Goal: Transaction & Acquisition: Purchase product/service

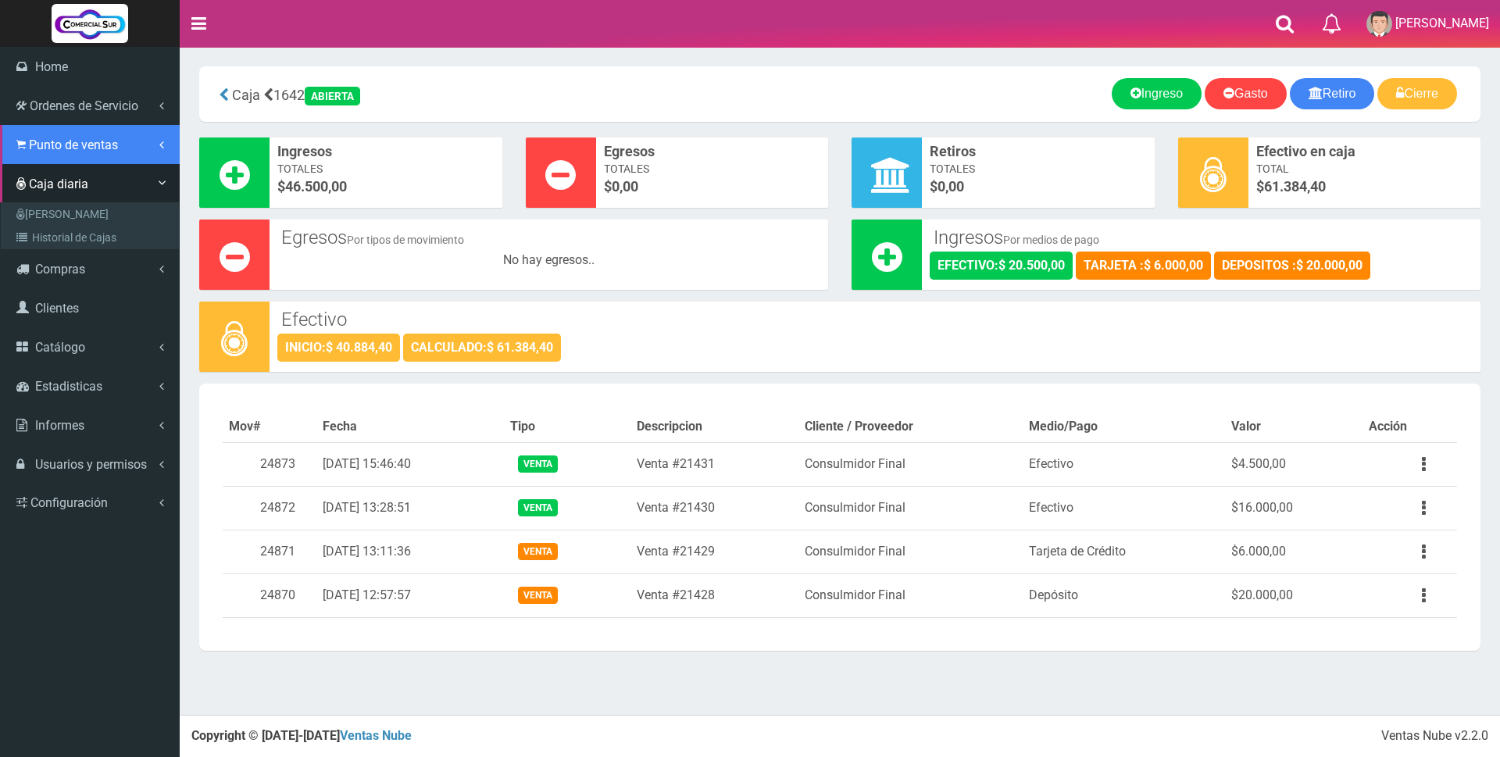
click at [91, 148] on span "Punto de ventas" at bounding box center [73, 144] width 89 height 15
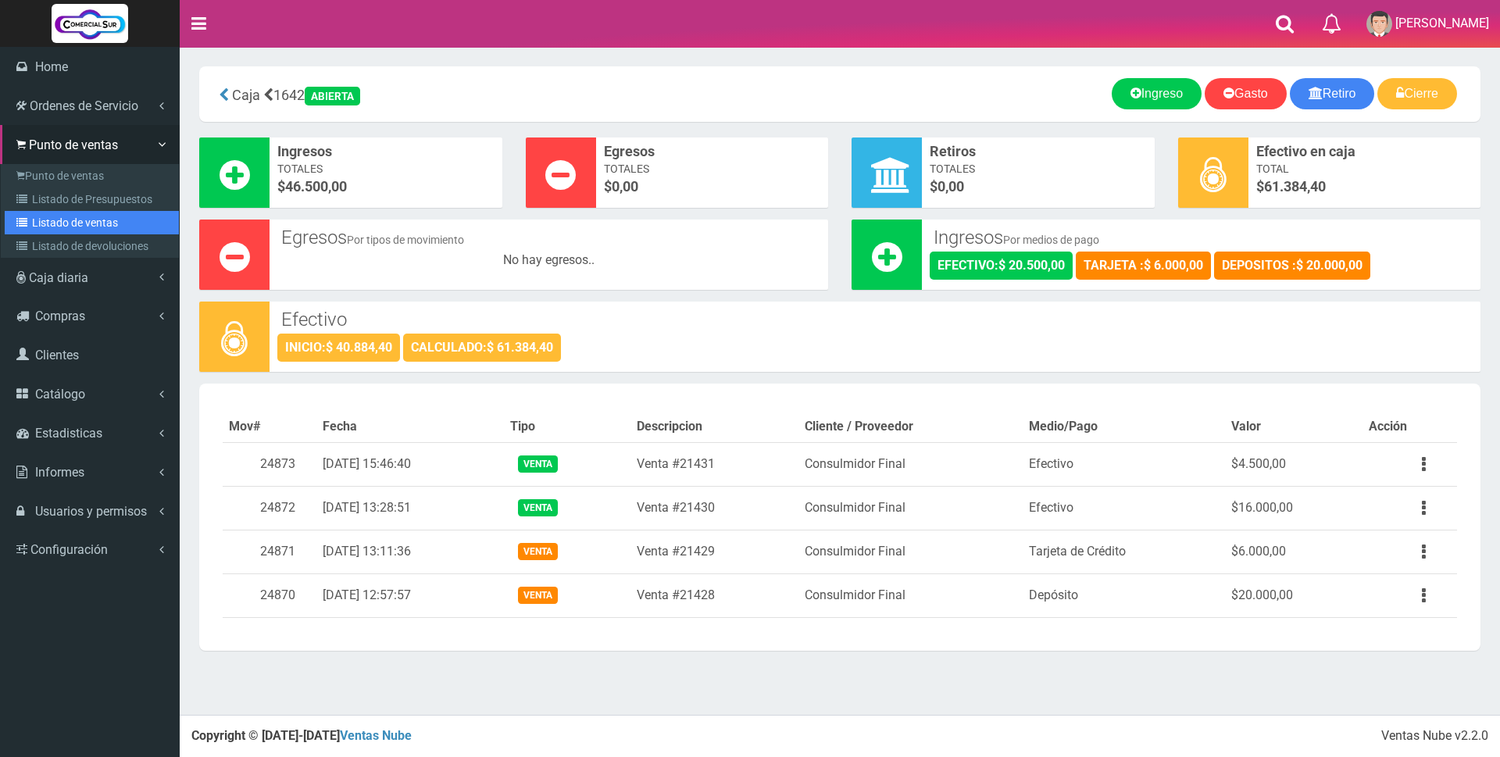
click at [98, 227] on link "Listado de ventas" at bounding box center [92, 222] width 174 height 23
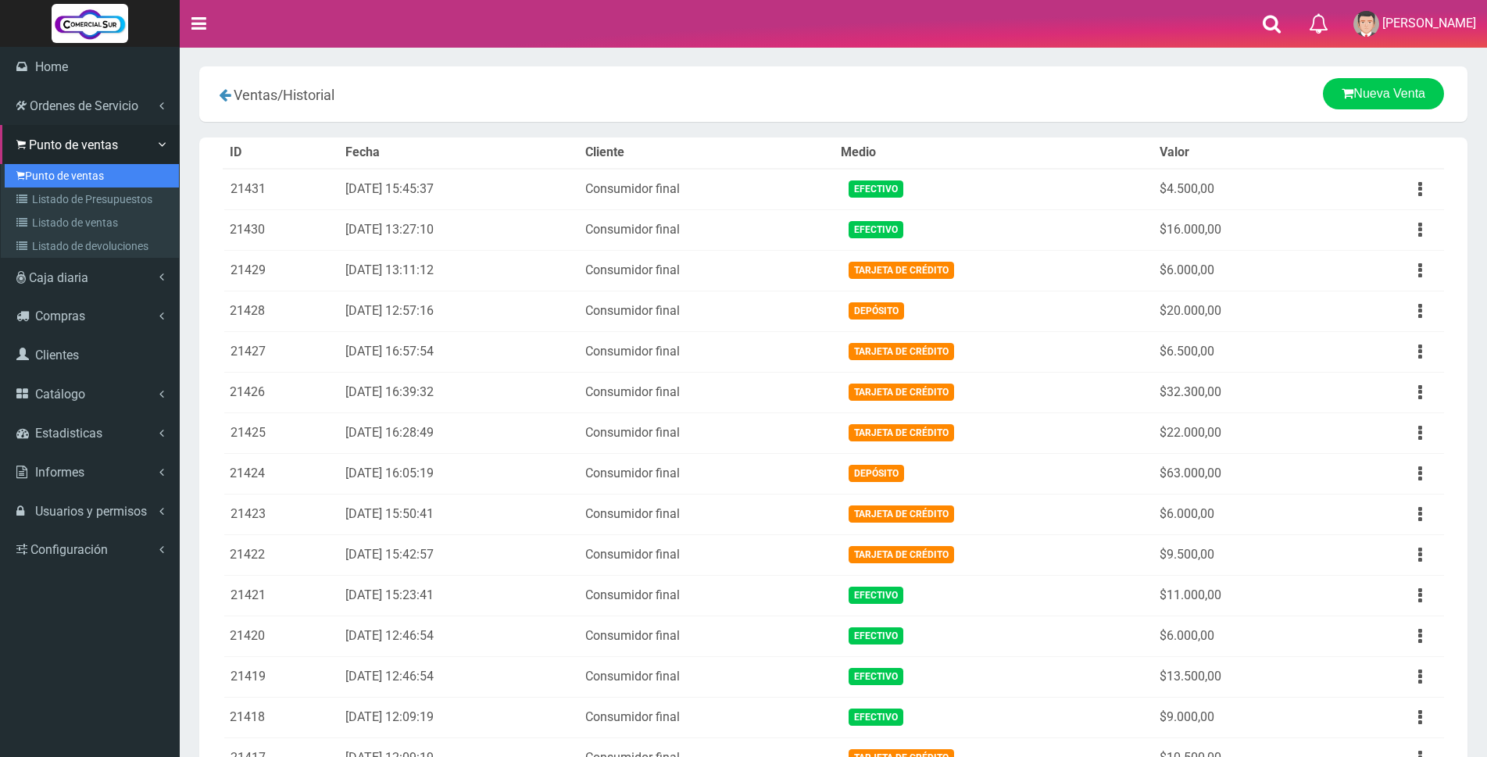
click at [53, 171] on link "Punto de ventas" at bounding box center [92, 175] width 174 height 23
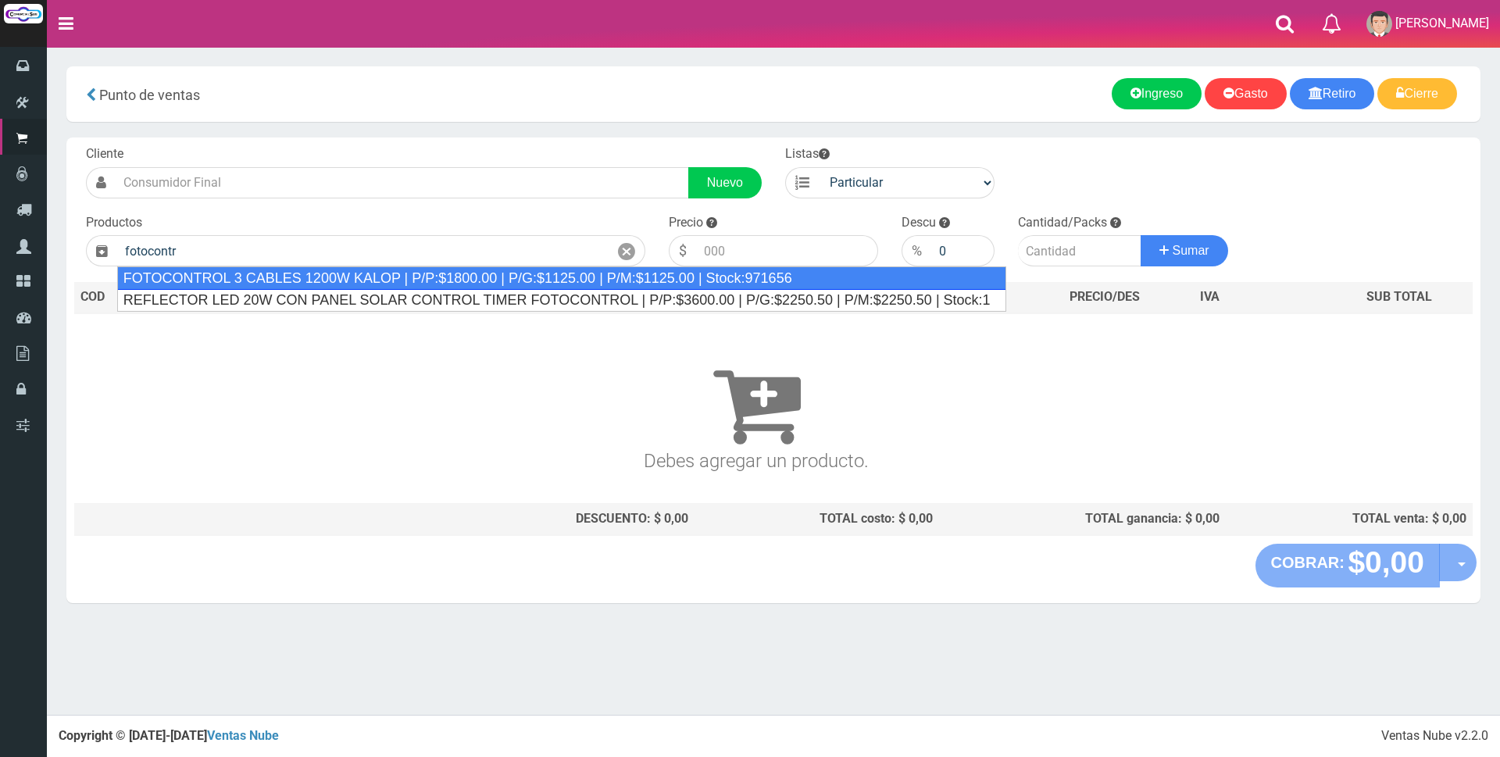
click at [330, 270] on div "FOTOCONTROL 3 CABLES 1200W KALOP | P/P:$1800.00 | P/G:$1125.00 | P/M:$1125.00 |…" at bounding box center [561, 277] width 889 height 23
type input "FOTOCONTROL 3 CABLES 1200W KALOP | P/P:$1800.00 | P/G:$1125.00 | P/M:$1125.00 |…"
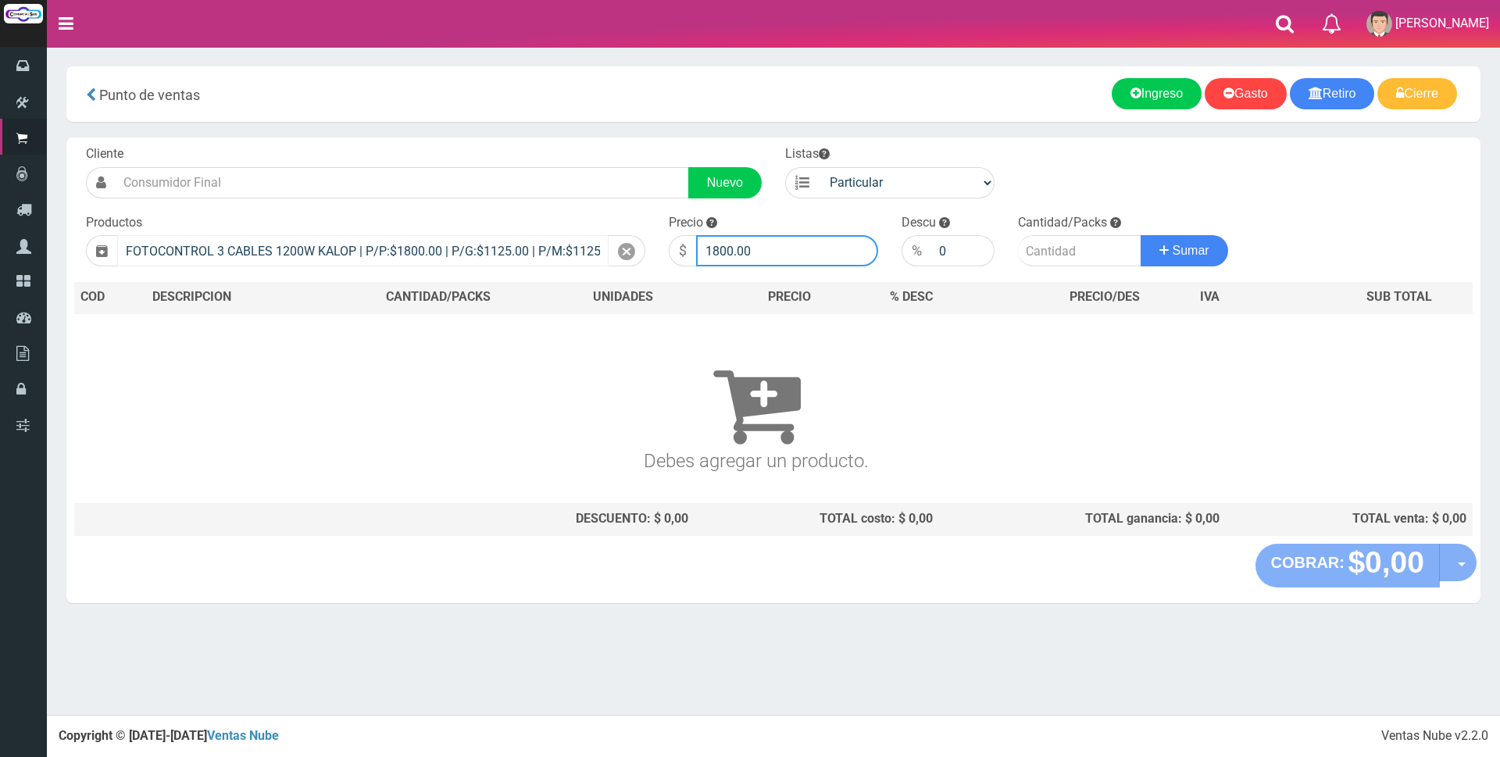
drag, startPoint x: 801, startPoint y: 235, endPoint x: 555, endPoint y: 243, distance: 246.2
click at [580, 145] on form "Cliente Nuevo Listas Particular Gremio Mayoristas" at bounding box center [773, 145] width 1398 height 0
type input "12000"
type input "1"
click at [1141, 235] on button "Sumar" at bounding box center [1184, 250] width 87 height 31
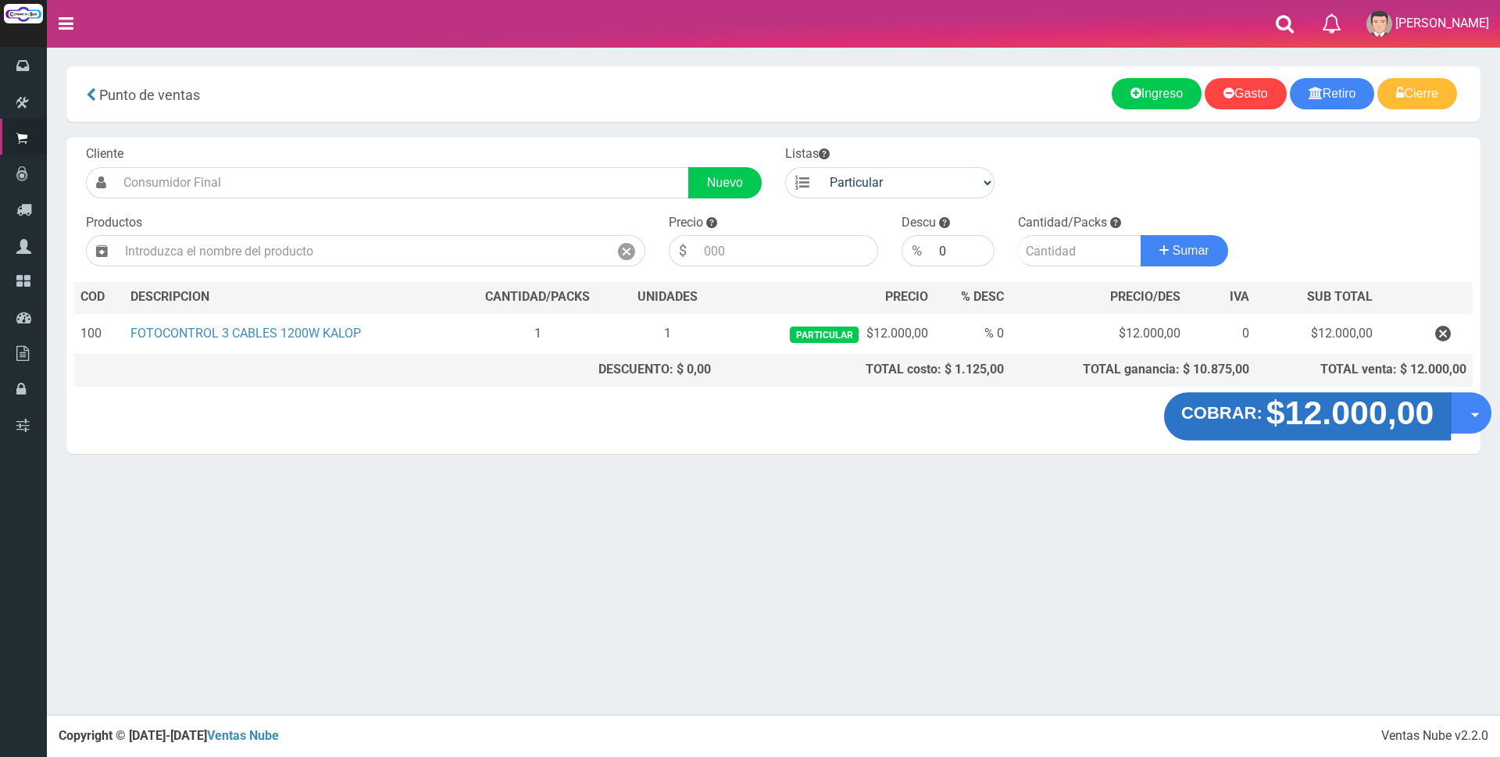
click at [1362, 416] on strong "$12.000,00" at bounding box center [1350, 413] width 168 height 37
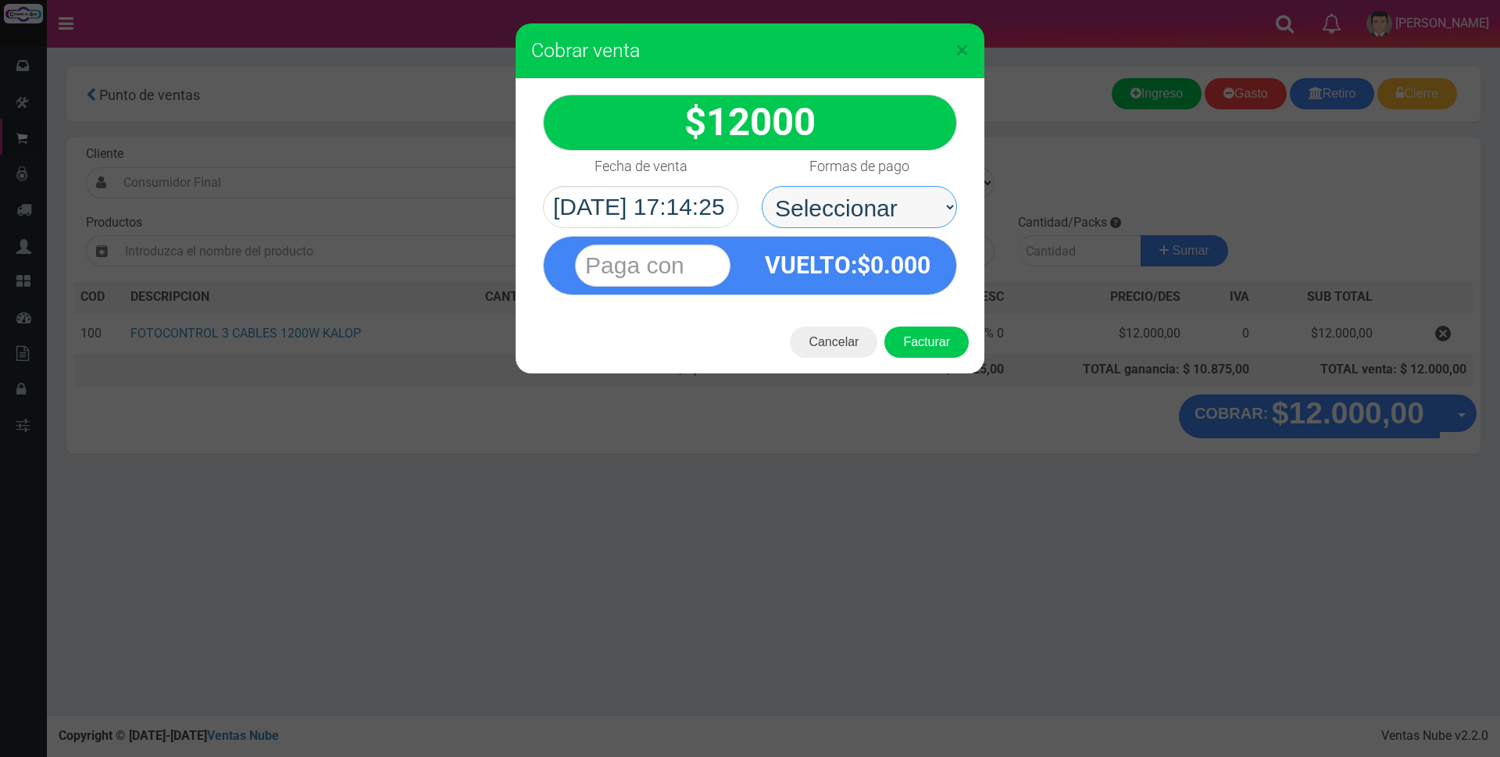
click at [934, 204] on select "Seleccionar Efectivo Tarjeta de Crédito Depósito Débito" at bounding box center [859, 207] width 195 height 42
select select "Efectivo"
click at [762, 186] on select "Seleccionar Efectivo Tarjeta de Crédito Depósito Débito" at bounding box center [859, 207] width 195 height 42
click at [656, 257] on input "text" at bounding box center [652, 266] width 155 height 42
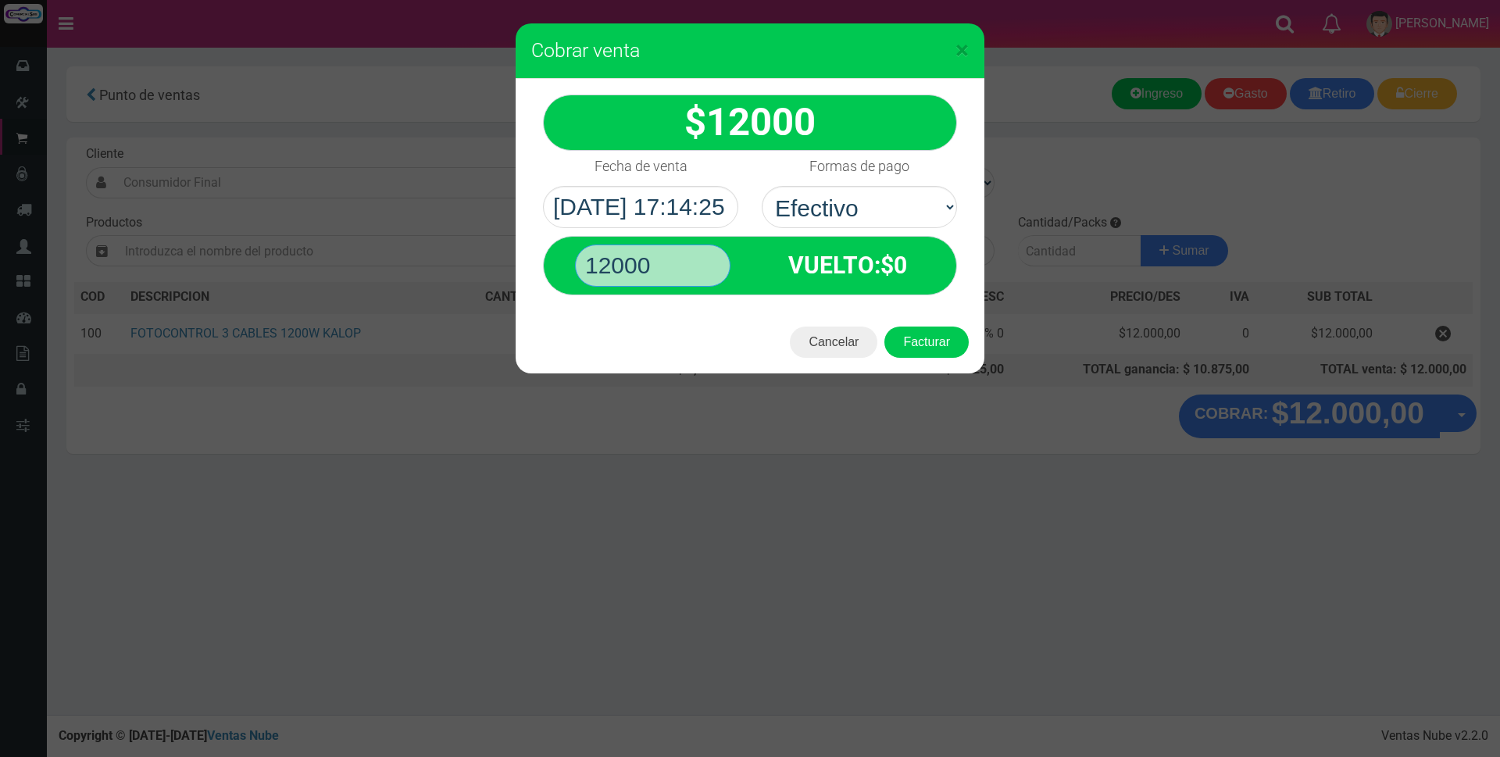
type input "12000"
click at [884, 327] on button "Facturar" at bounding box center [926, 342] width 84 height 31
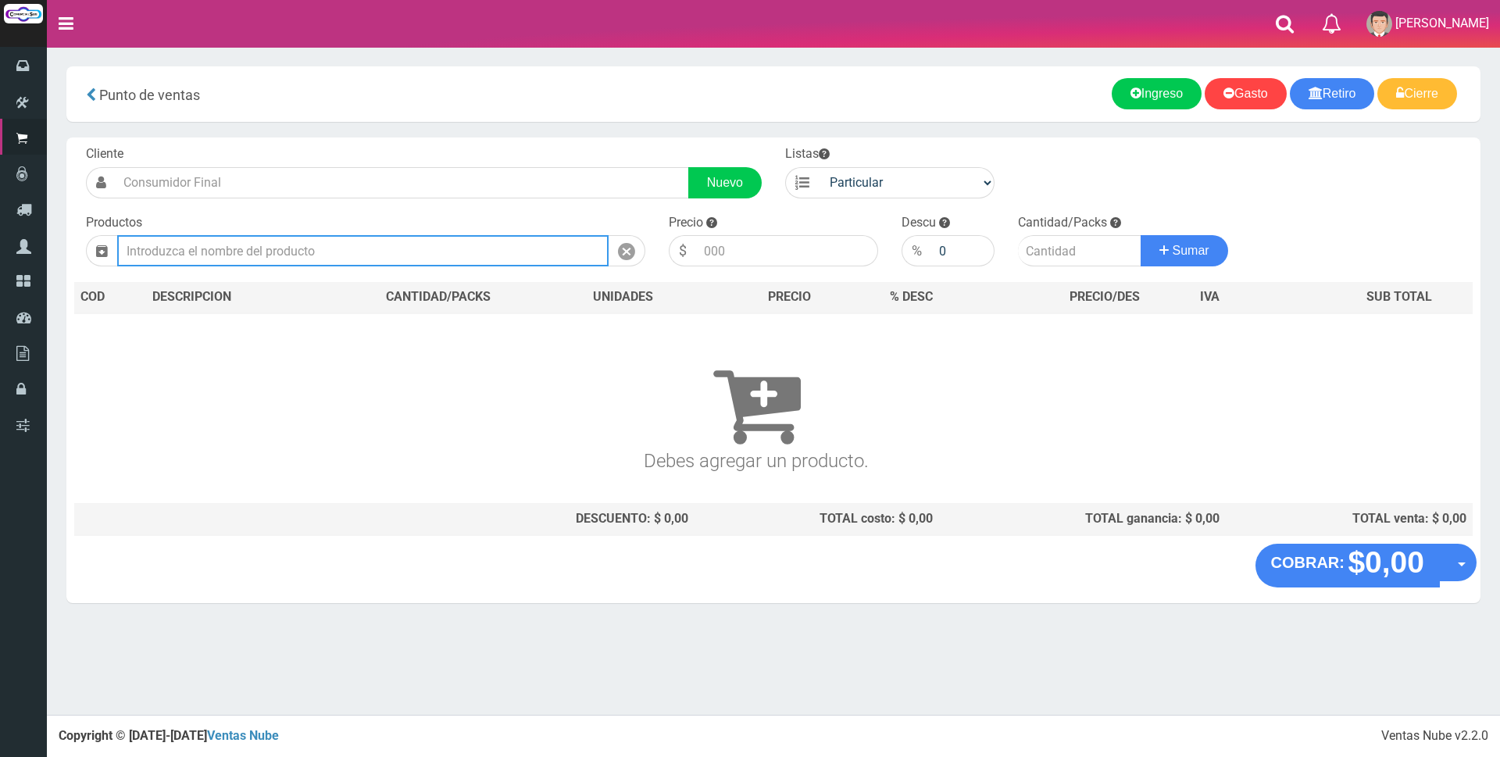
click at [420, 254] on input "text" at bounding box center [362, 250] width 491 height 31
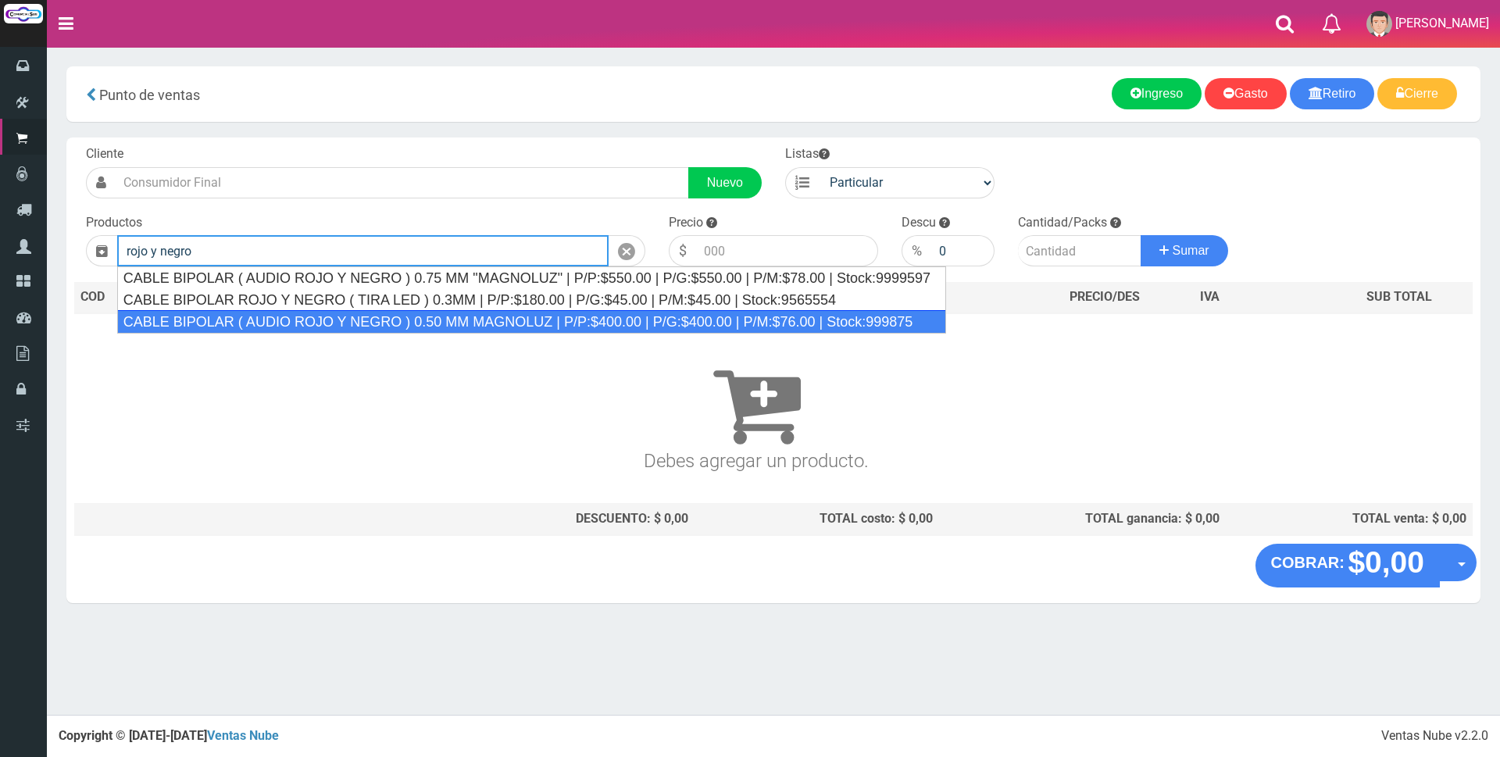
click at [454, 316] on div "CABLE BIPOLAR ( AUDIO ROJO Y NEGRO ) 0.50 MM MAGNOLUZ | P/P:$400.00 | P/G:$400.…" at bounding box center [531, 321] width 829 height 23
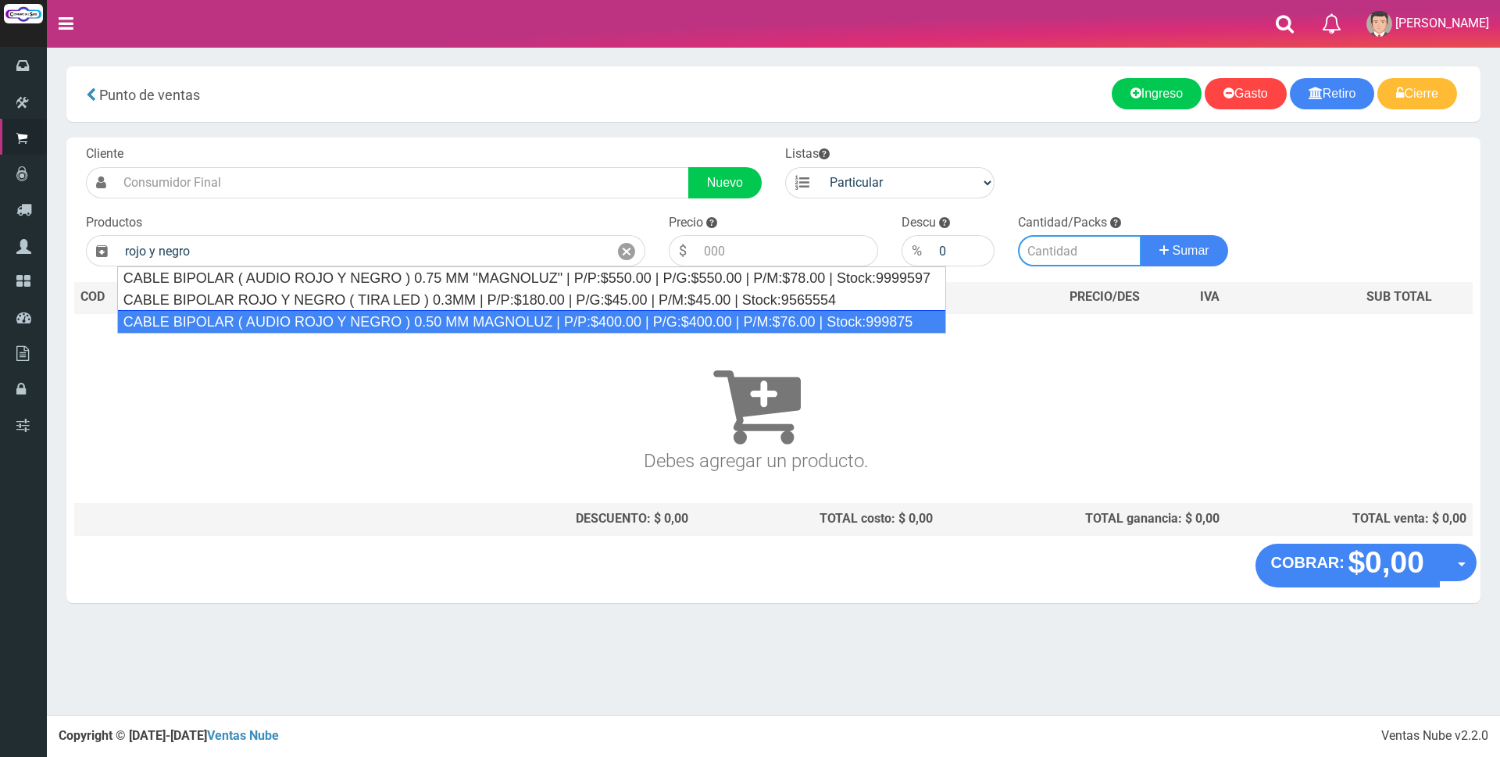
type input "CABLE BIPOLAR ( AUDIO ROJO Y NEGRO ) 0.50 MM MAGNOLUZ | P/P:$400.00 | P/G:$400.…"
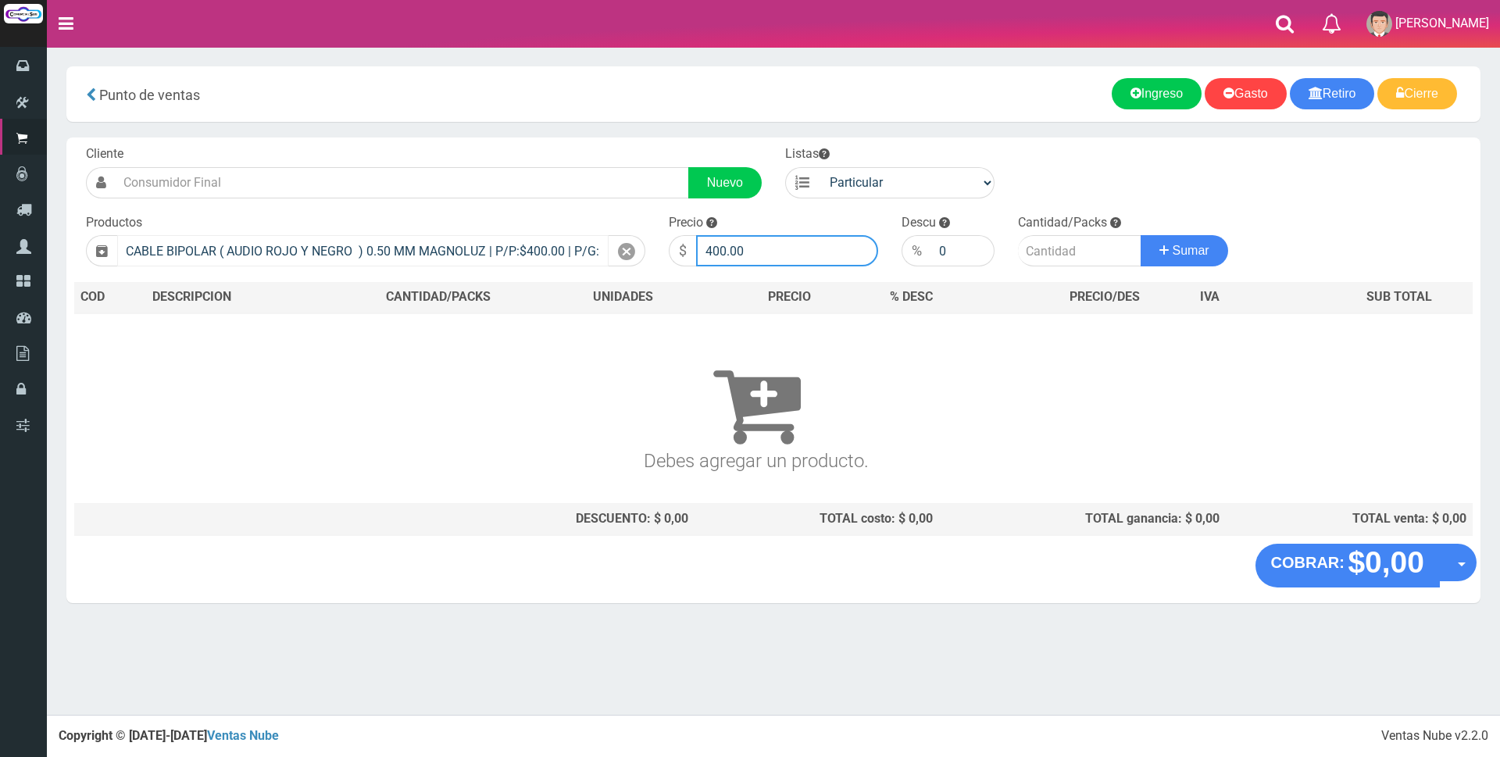
drag, startPoint x: 764, startPoint y: 257, endPoint x: 516, endPoint y: 253, distance: 248.5
click at [537, 145] on form "Cliente Nuevo Listas Particular Gremio Mayoristas" at bounding box center [773, 145] width 1398 height 0
type input "600"
type input "10"
click at [1141, 235] on button "Sumar" at bounding box center [1184, 250] width 87 height 31
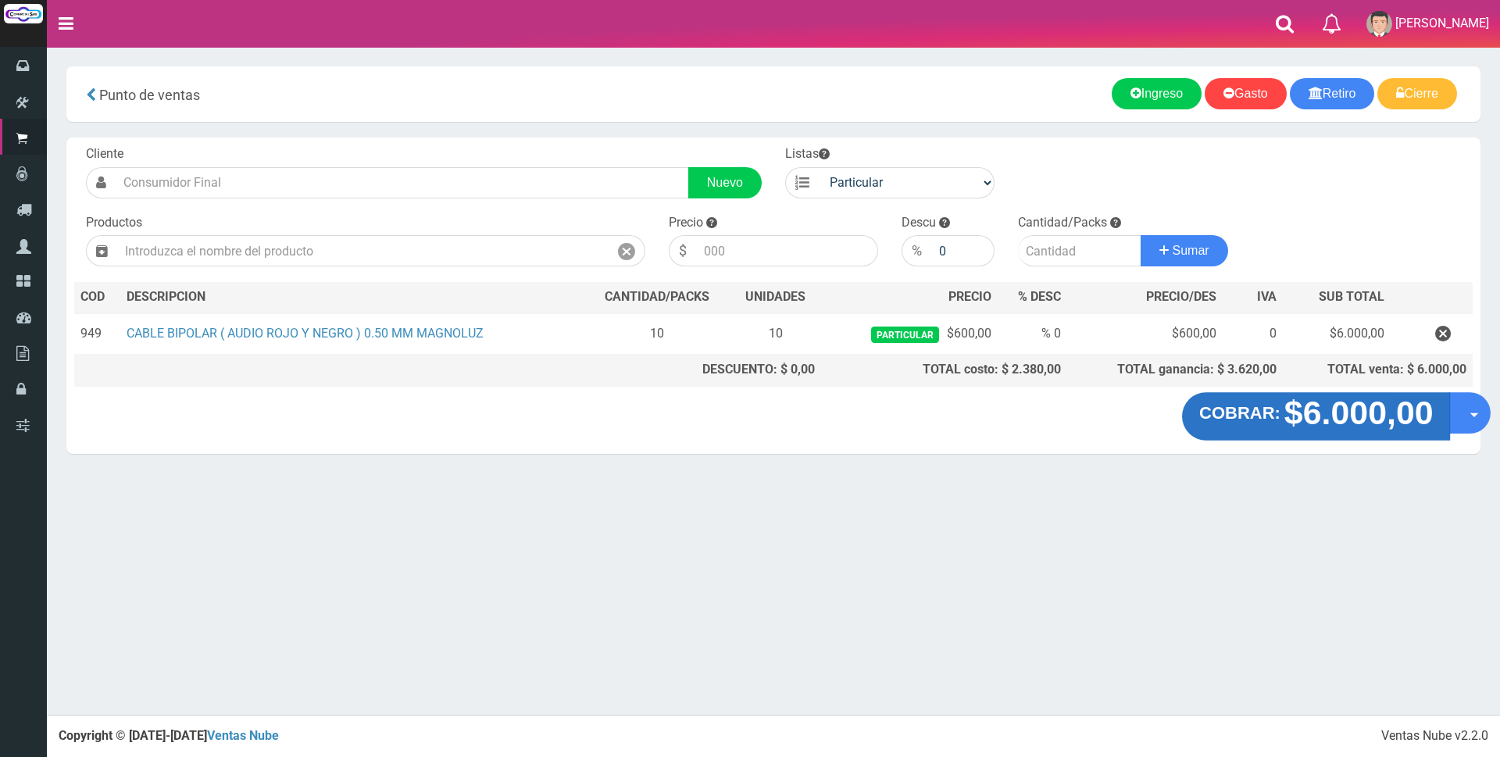
click at [1359, 408] on strong "$6.000,00" at bounding box center [1358, 413] width 149 height 37
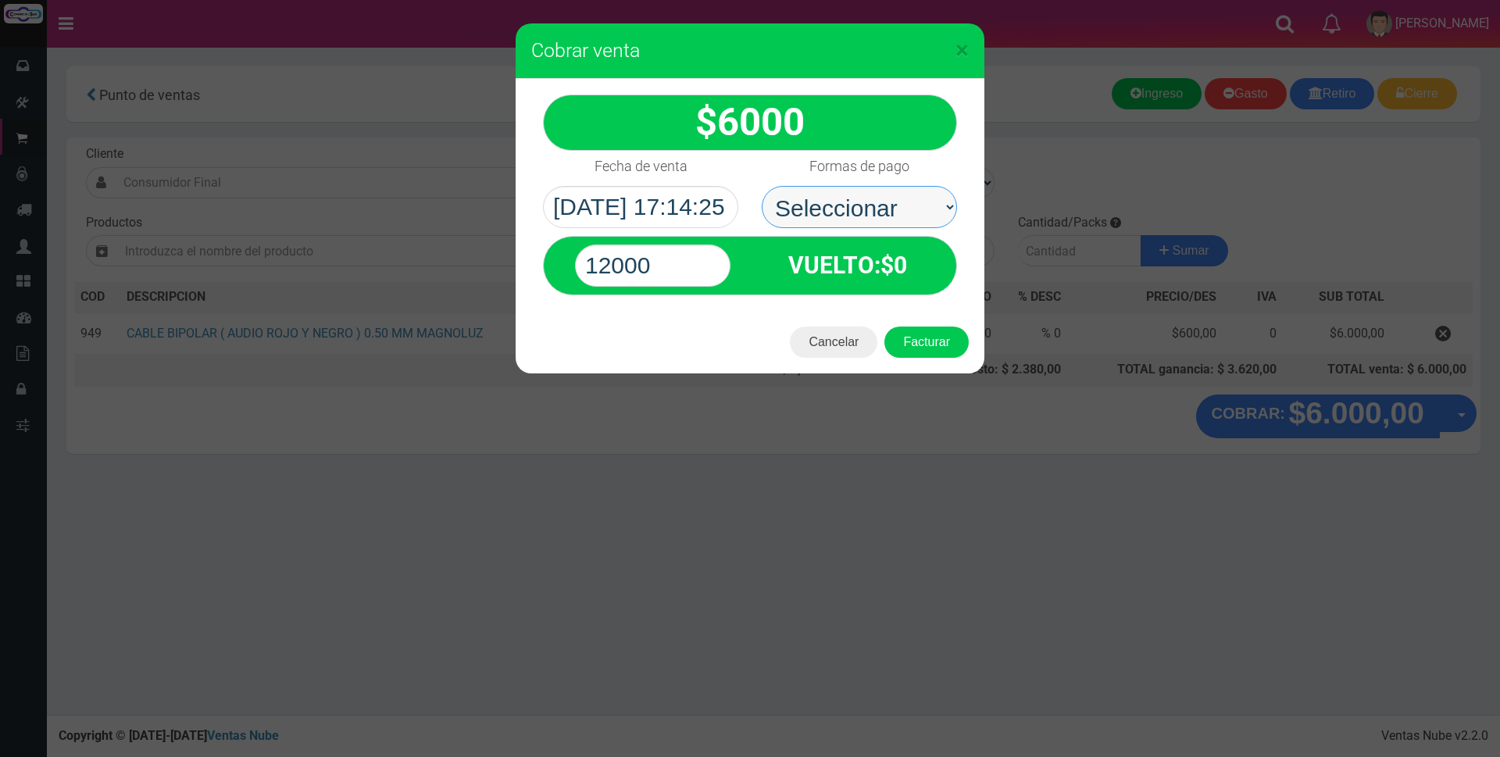
click at [872, 208] on select "Seleccionar Efectivo Tarjeta de Crédito Depósito Débito" at bounding box center [859, 207] width 195 height 42
select select "Efectivo"
click at [762, 186] on select "Seleccionar Efectivo Tarjeta de Crédito Depósito Débito" at bounding box center [859, 207] width 195 height 42
drag, startPoint x: 652, startPoint y: 272, endPoint x: 507, endPoint y: 273, distance: 145.3
click at [507, 273] on div "× Cobrar venta 6000" at bounding box center [750, 378] width 1500 height 757
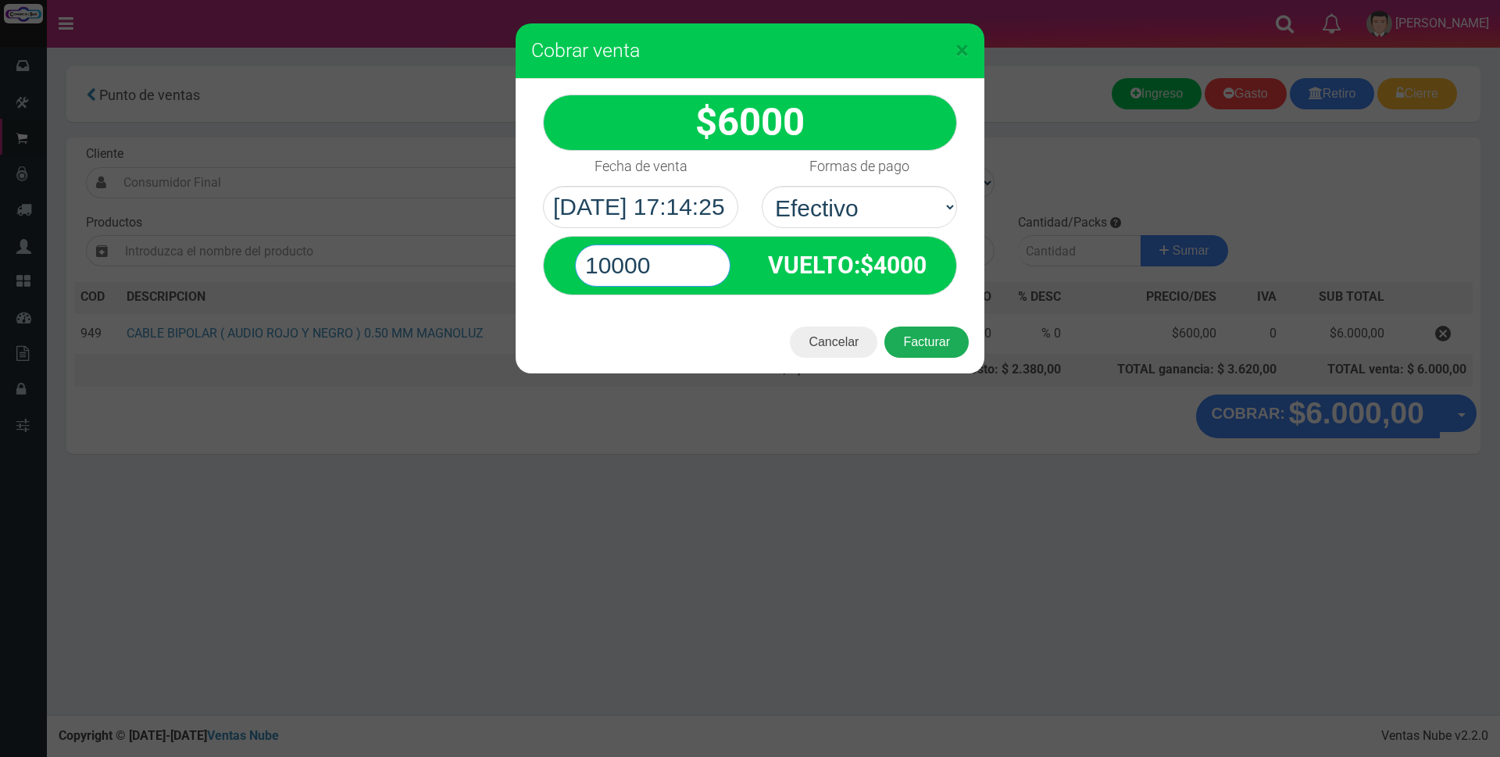
type input "10000"
click at [911, 339] on button "Facturar" at bounding box center [926, 342] width 84 height 31
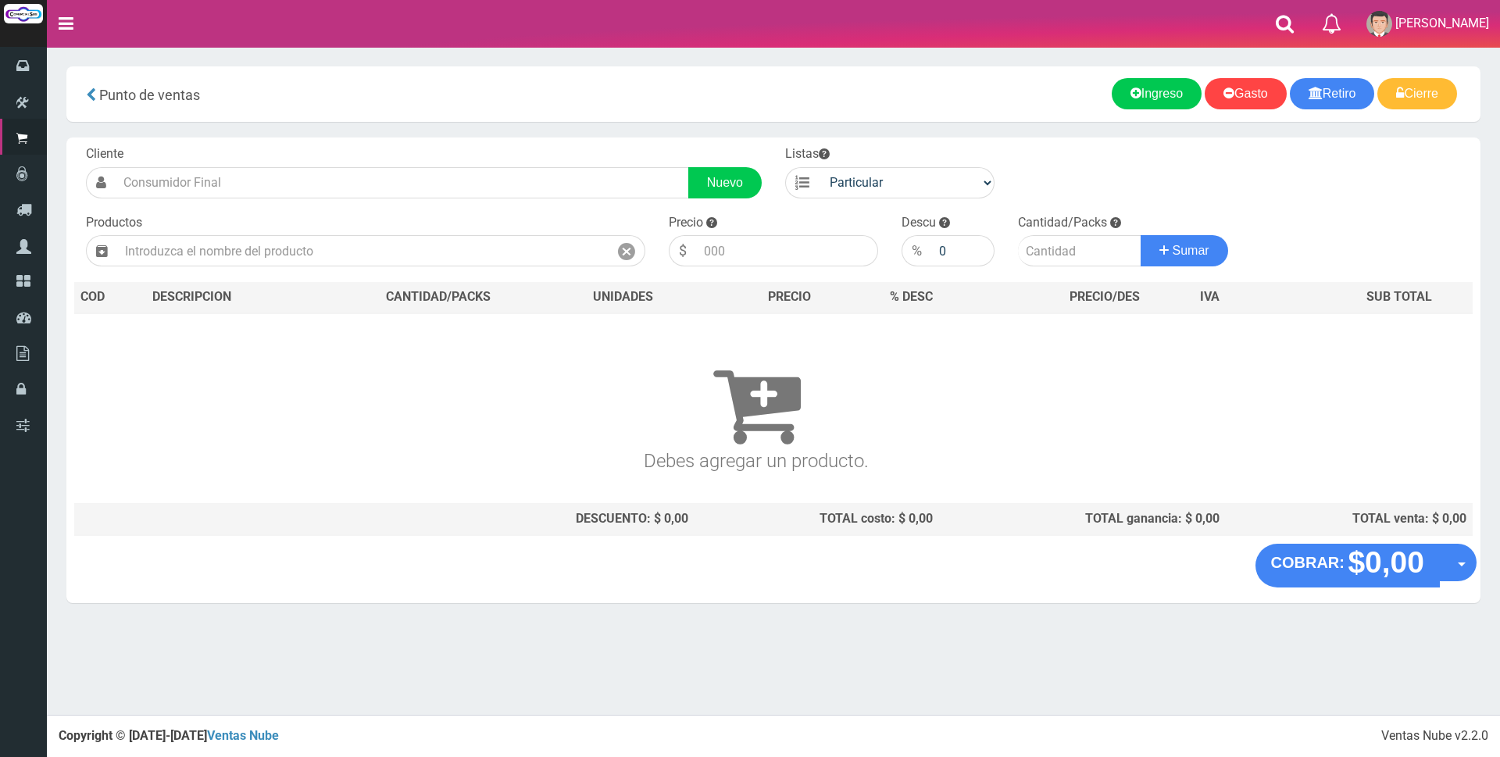
drag, startPoint x: 1022, startPoint y: 20, endPoint x: 1034, endPoint y: 9, distance: 16.6
click at [1023, 20] on nav "Toggle navigation 0 Eliminar Luciana Mensajes Mi Cuenta" at bounding box center [773, 24] width 1453 height 48
click at [317, 249] on input "text" at bounding box center [362, 250] width 491 height 31
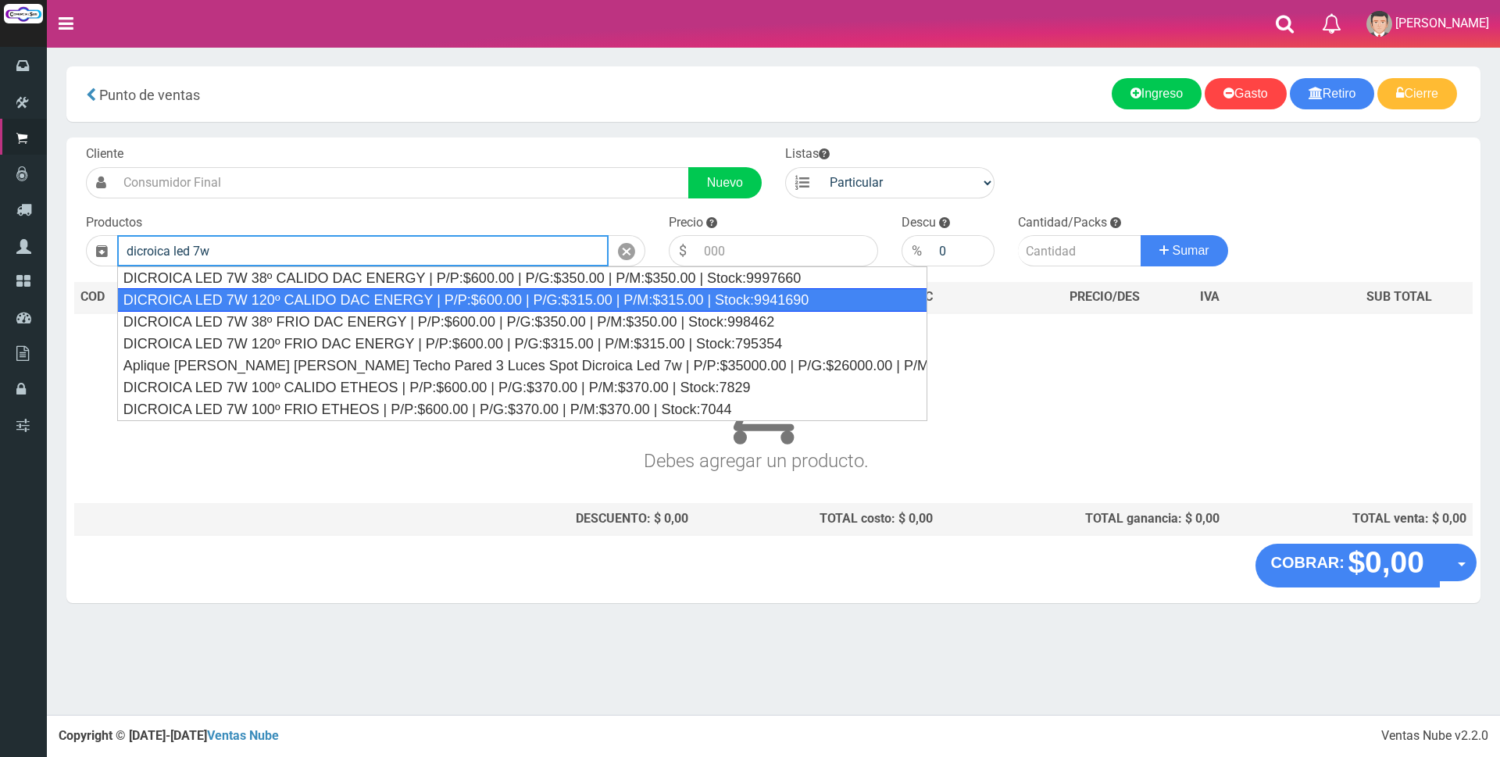
click at [344, 298] on div "DICROICA LED 7W 120º CALIDO DAC ENERGY | P/P:$600.00 | P/G:$315.00 | P/M:$315.0…" at bounding box center [522, 299] width 810 height 23
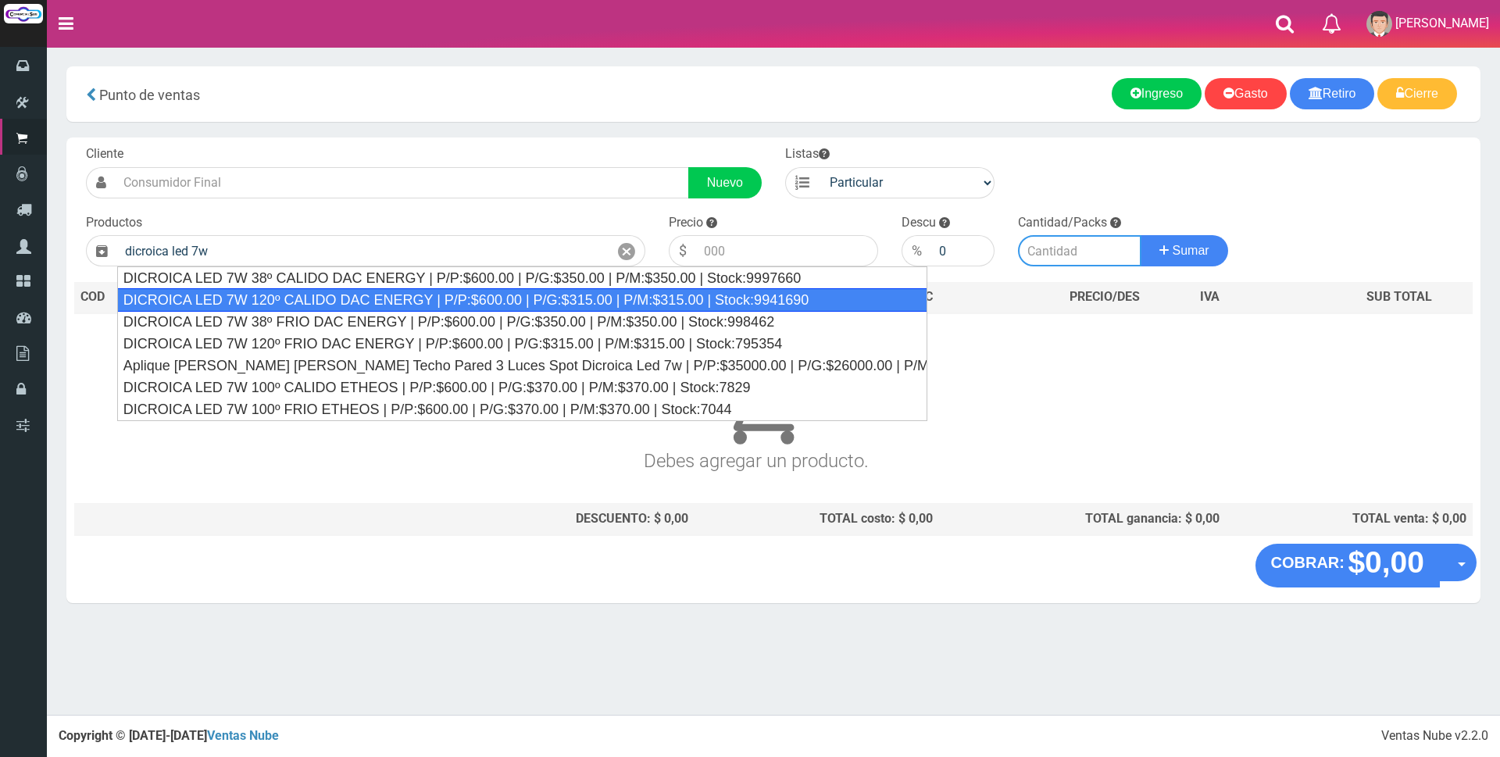
type input "DICROICA LED 7W 120º CALIDO DAC ENERGY | P/P:$600.00 | P/G:$315.00 | P/M:$315.0…"
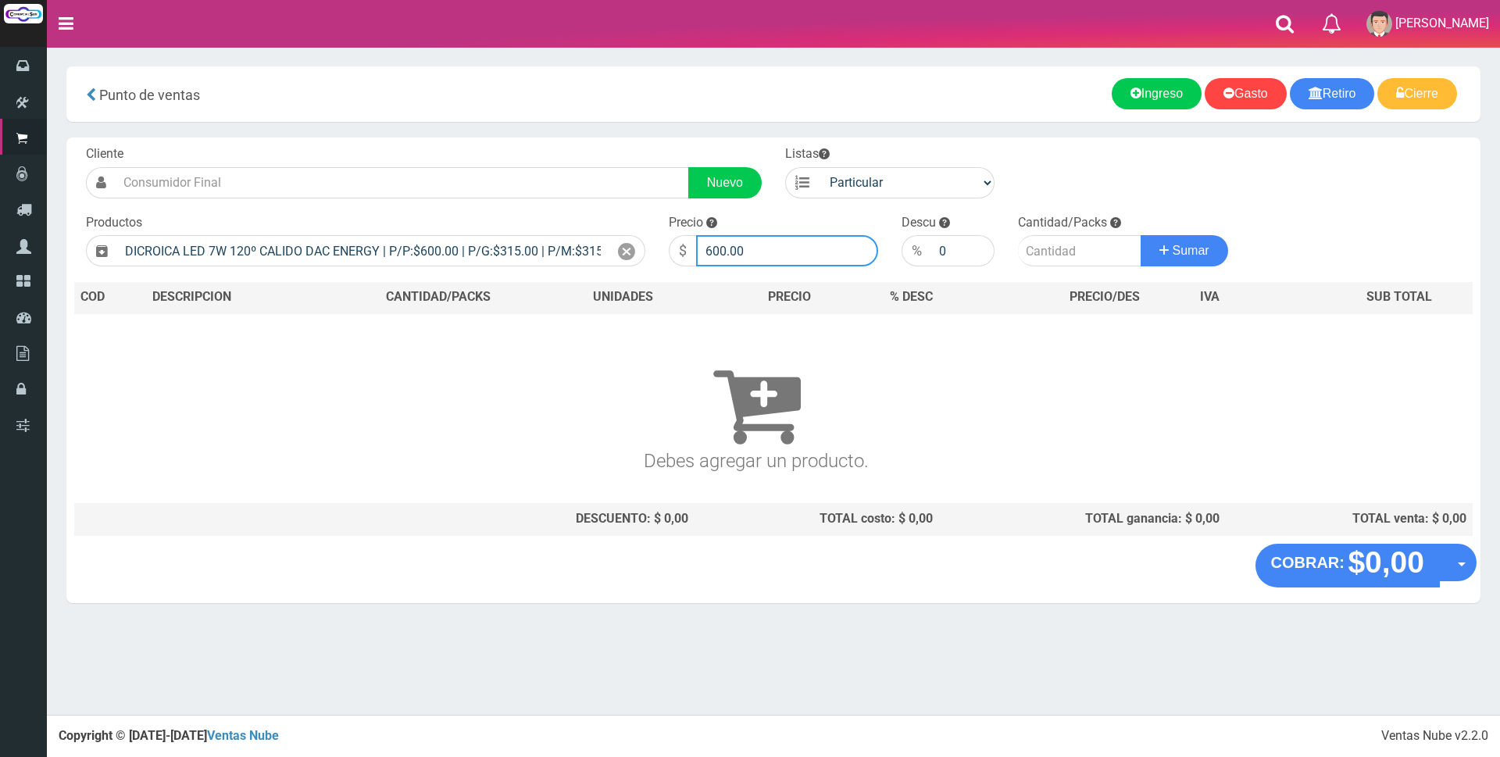
drag, startPoint x: 809, startPoint y: 248, endPoint x: 505, endPoint y: 228, distance: 304.5
click at [505, 145] on form "Cliente Nuevo Listas Particular Gremio Mayoristas" at bounding box center [773, 145] width 1398 height 0
type input "2300"
type input "3"
click at [1141, 235] on button "Sumar" at bounding box center [1184, 250] width 87 height 31
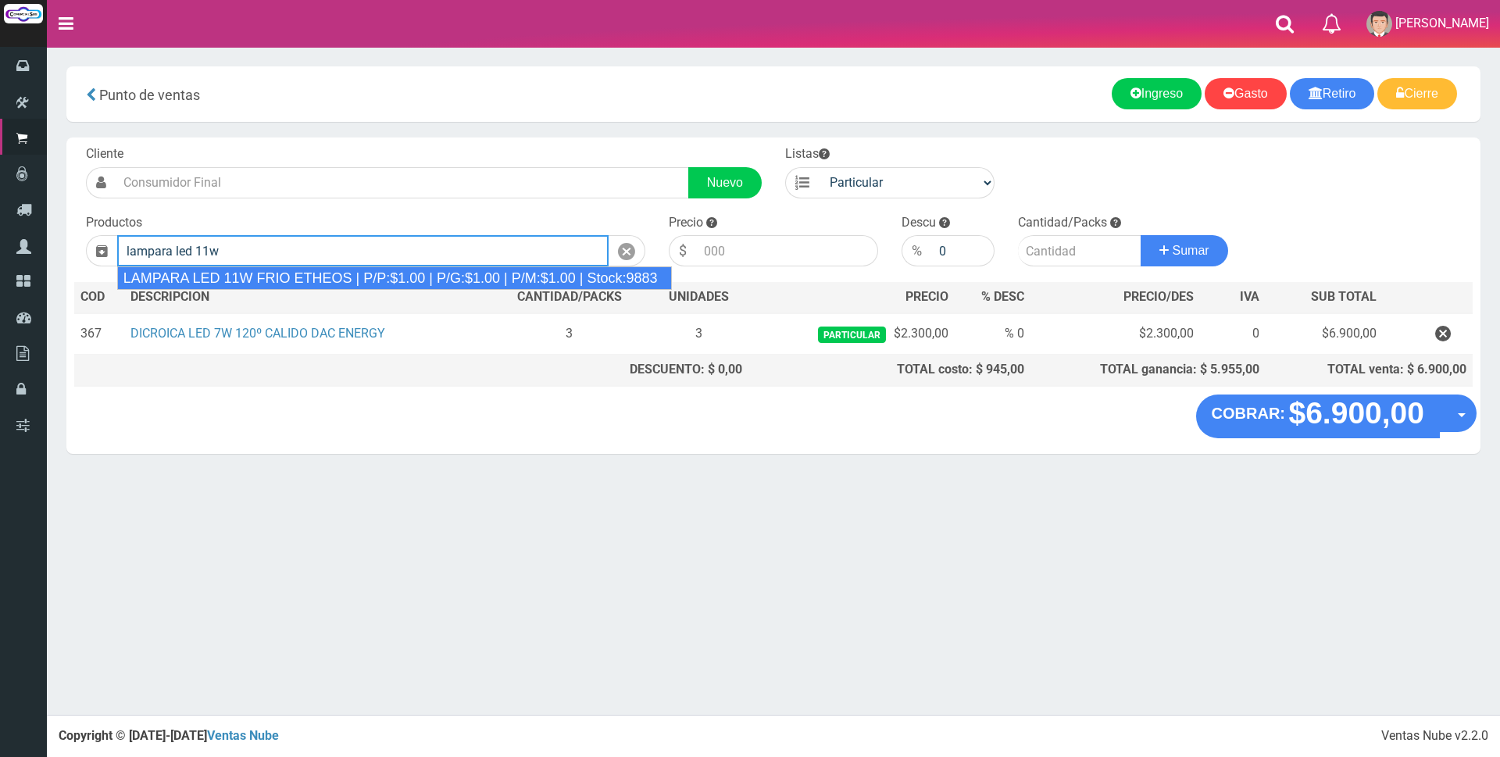
click at [434, 273] on div "LAMPARA LED 11W FRIO ETHEOS | P/P:$1.00 | P/G:$1.00 | P/M:$1.00 | Stock:9883" at bounding box center [394, 277] width 555 height 23
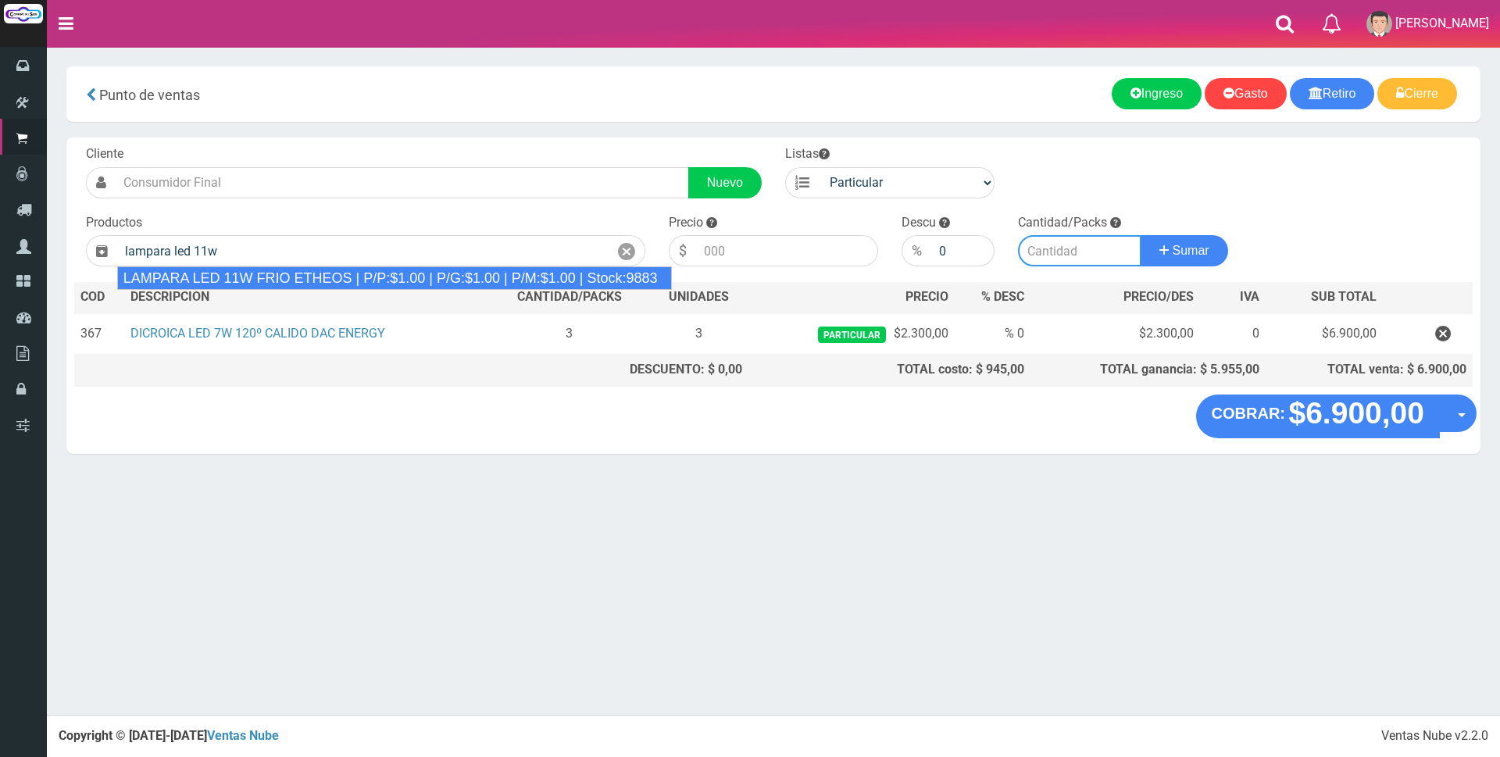
type input "LAMPARA LED 11W FRIO ETHEOS | P/P:$1.00 | P/G:$1.00 | P/M:$1.00 | Stock:9883"
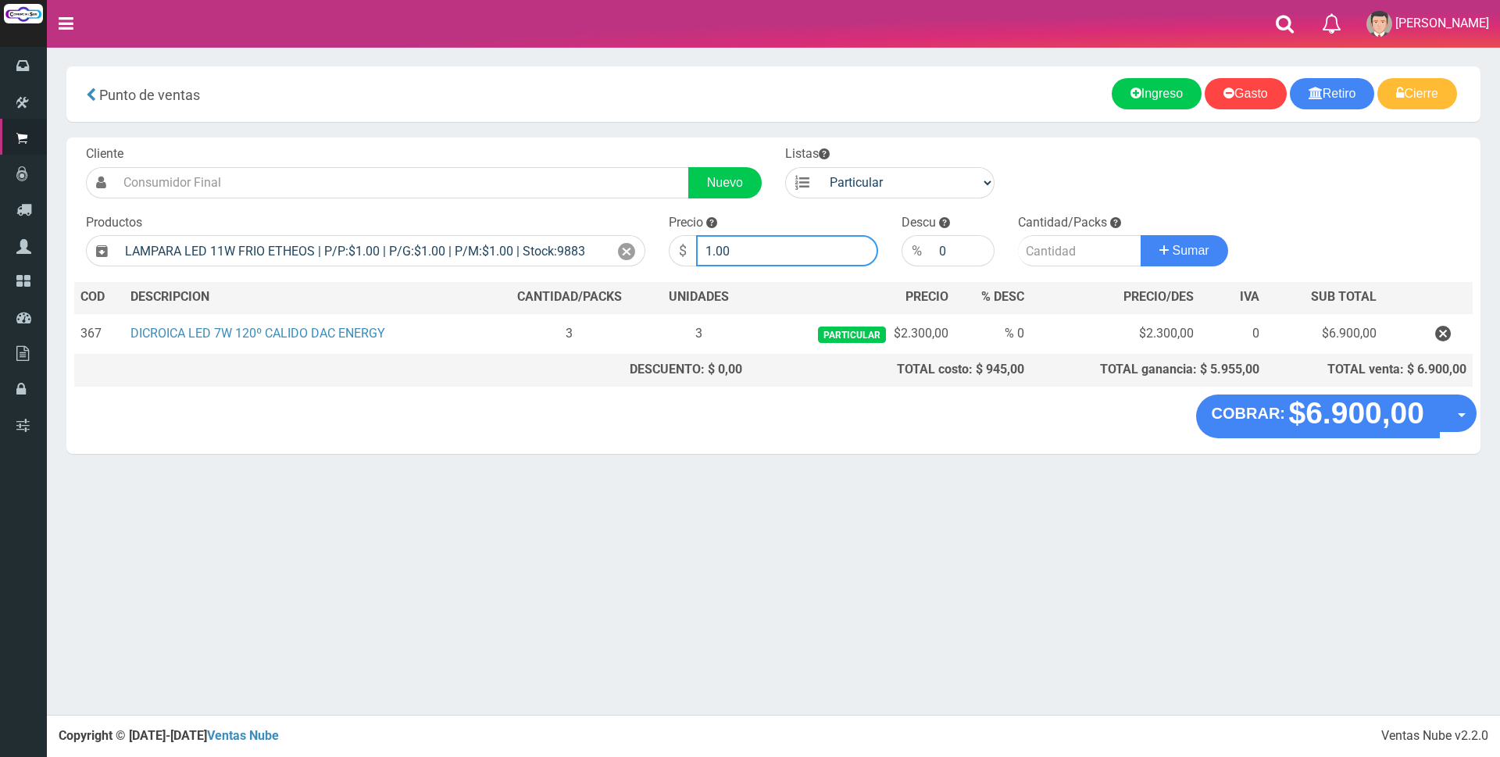
drag, startPoint x: 766, startPoint y: 251, endPoint x: 352, endPoint y: 228, distance: 413.9
click at [366, 145] on form "Cliente Nuevo Listas Particular Gremio Mayoristas" at bounding box center [773, 145] width 1398 height 0
type input "2300"
type input "1"
click at [1141, 235] on button "Sumar" at bounding box center [1184, 250] width 87 height 31
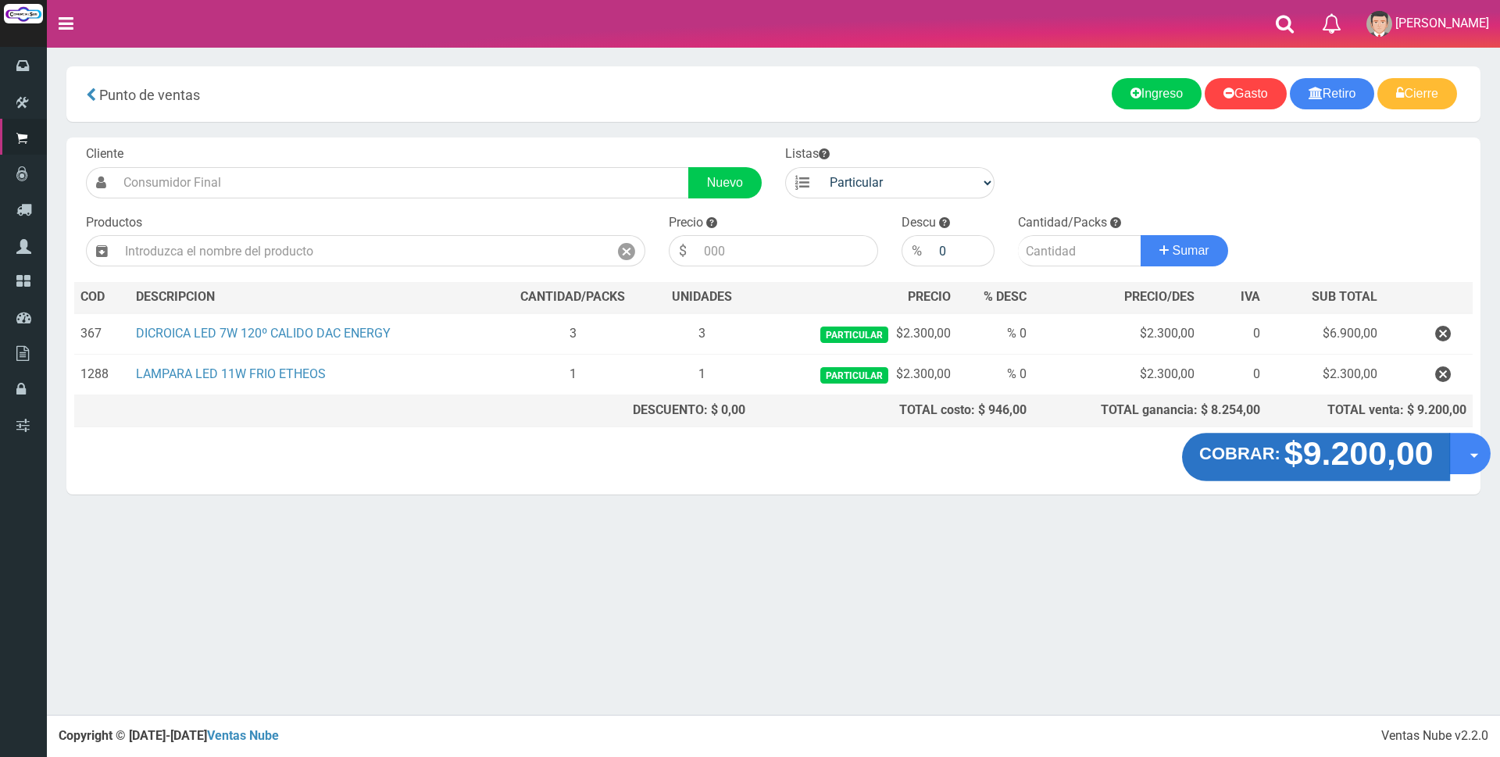
click at [1337, 437] on strong "$9.200,00" at bounding box center [1358, 453] width 149 height 37
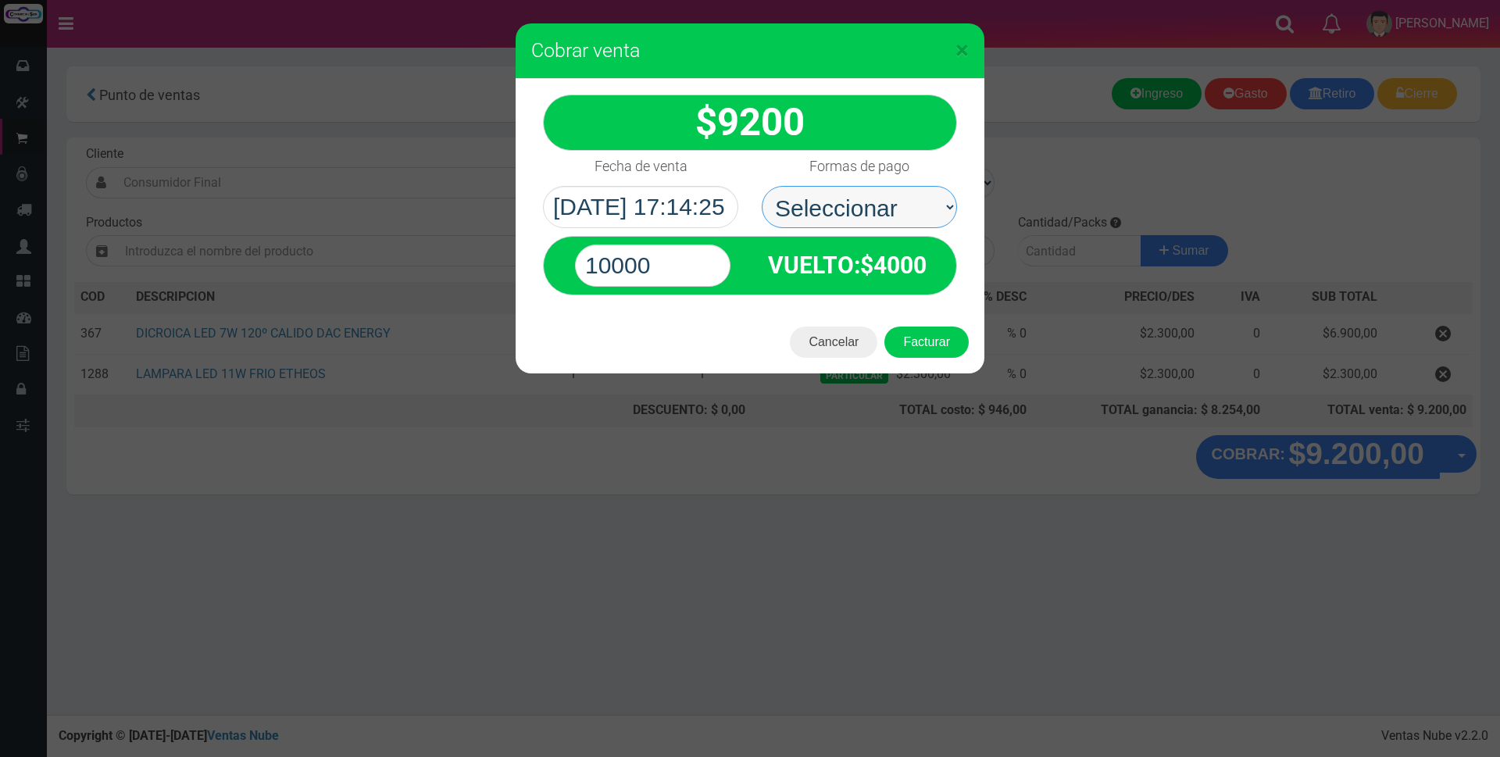
click at [860, 208] on select "Seleccionar Efectivo Tarjeta de Crédito Depósito Débito" at bounding box center [859, 207] width 195 height 42
select select "Efectivo"
click at [762, 186] on select "Seleccionar Efectivo Tarjeta de Crédito Depósito Débito" at bounding box center [859, 207] width 195 height 42
drag, startPoint x: 676, startPoint y: 259, endPoint x: 237, endPoint y: 223, distance: 440.6
click at [259, 224] on div "× Cobrar venta 9200" at bounding box center [750, 378] width 1500 height 757
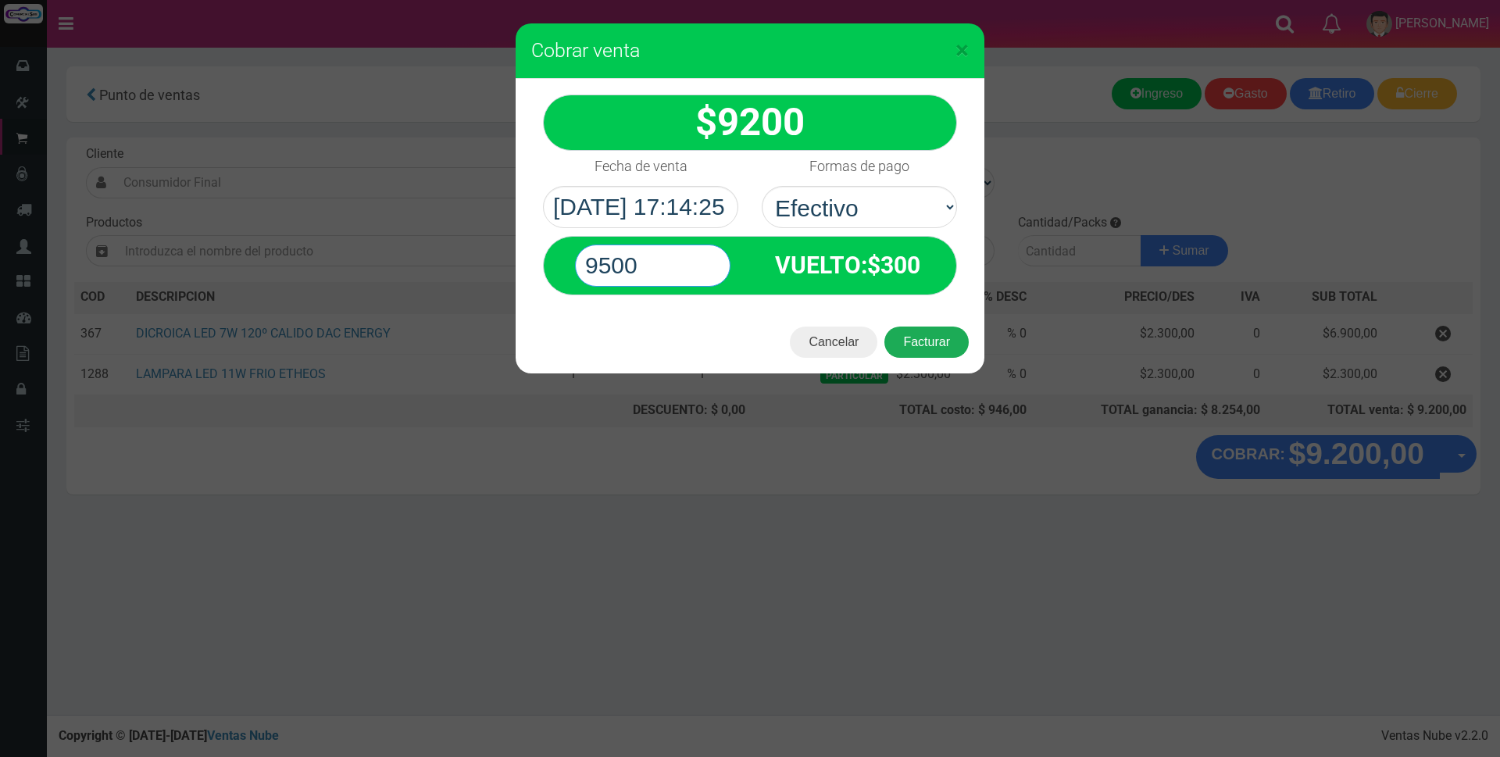
type input "9500"
click at [948, 337] on button "Facturar" at bounding box center [926, 342] width 84 height 31
